Goal: Check status: Check status

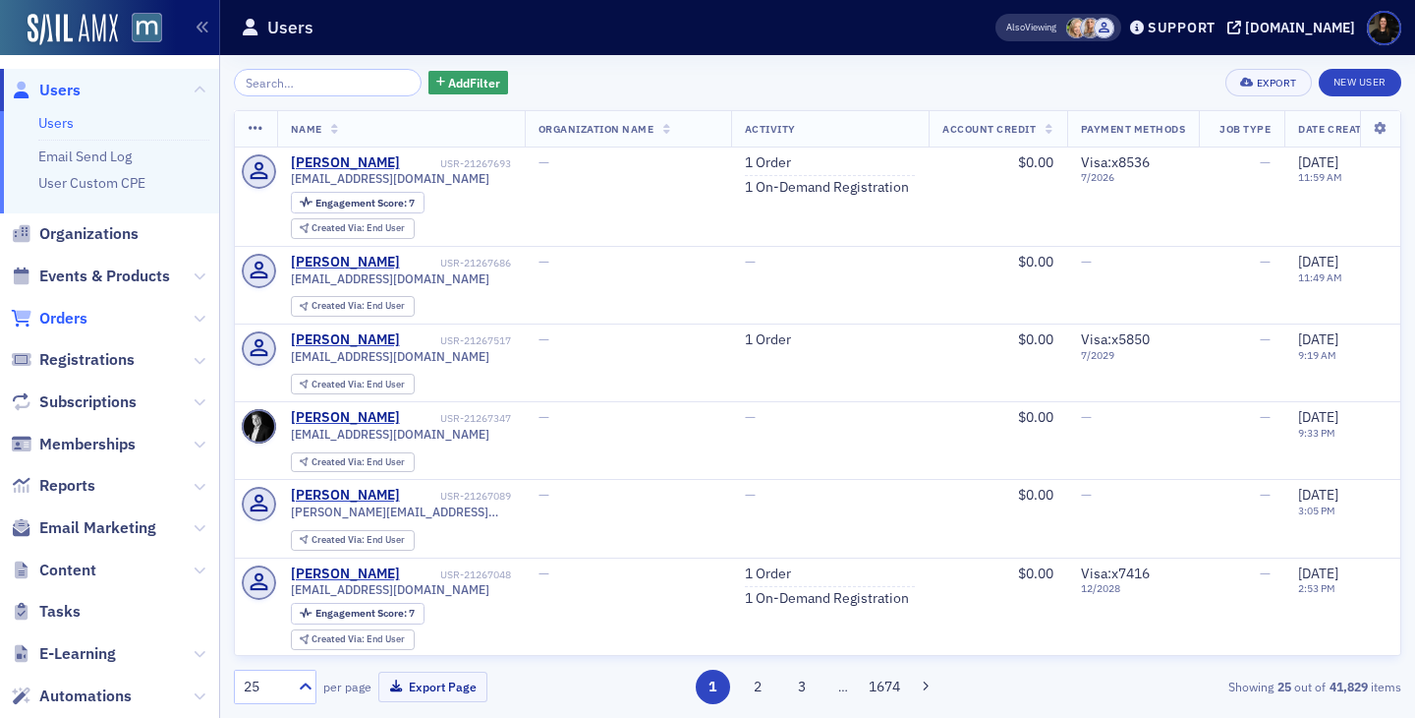
click at [43, 314] on span "Orders" at bounding box center [63, 319] width 48 height 22
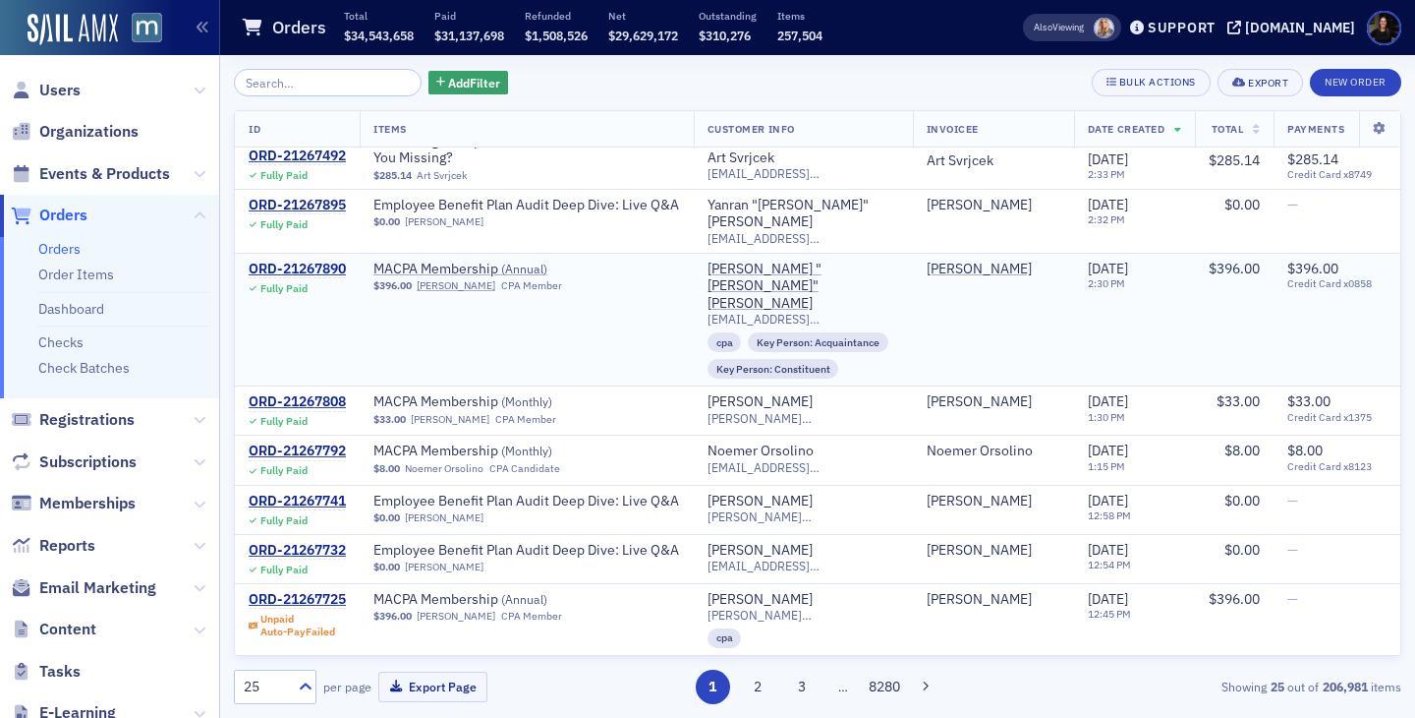
scroll to position [26, 0]
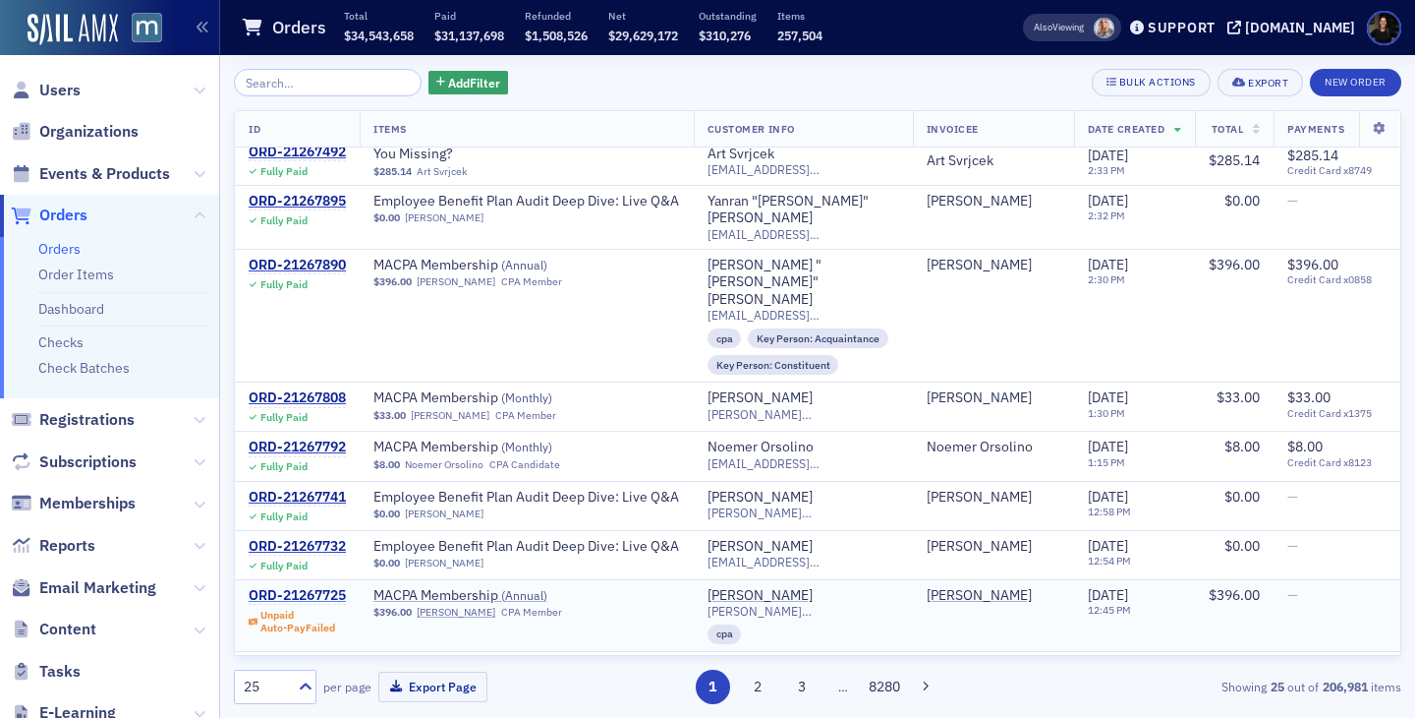
click at [308, 587] on div "ORD-21267725" at bounding box center [297, 596] width 97 height 18
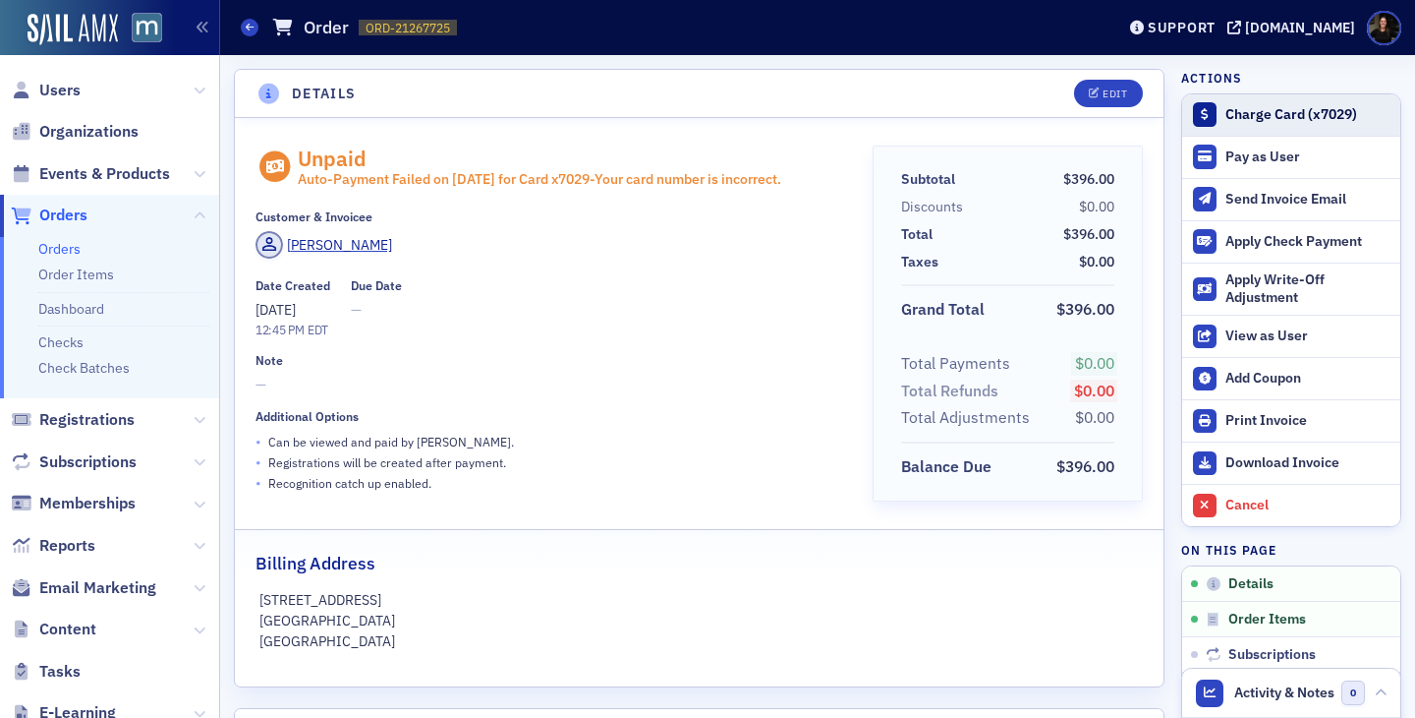
click at [1248, 119] on div "Charge Card (x7029)" at bounding box center [1308, 115] width 165 height 18
click at [50, 83] on span "Users" at bounding box center [59, 91] width 41 height 22
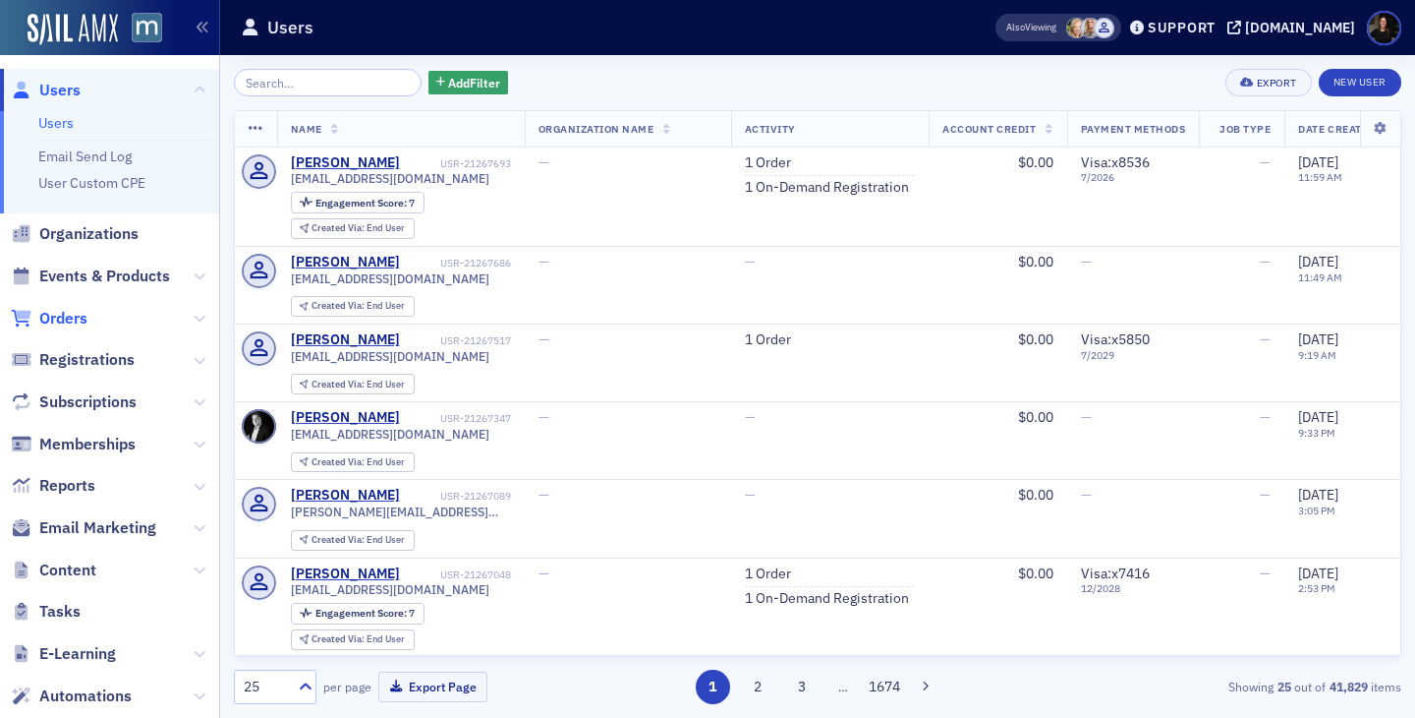
click at [45, 320] on span "Orders" at bounding box center [63, 319] width 48 height 22
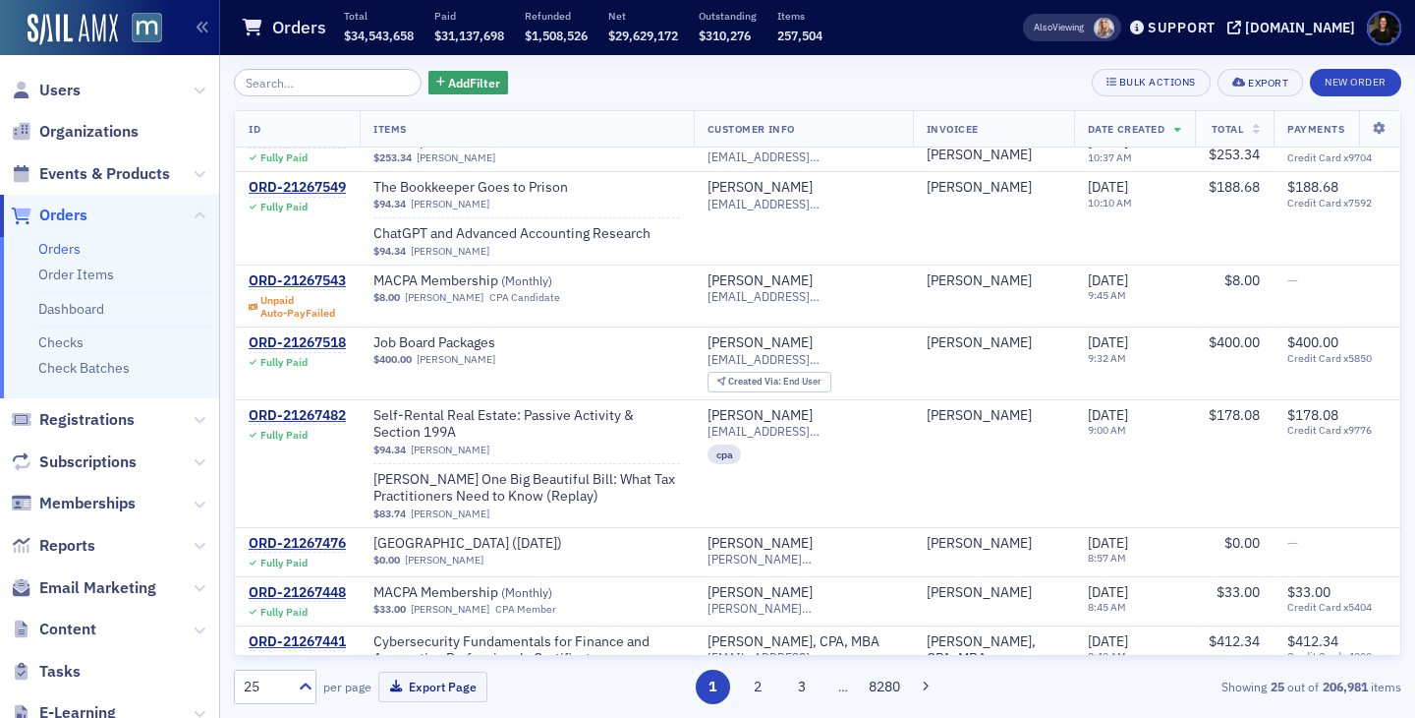
scroll to position [1093, 0]
